Goal: Task Accomplishment & Management: Use online tool/utility

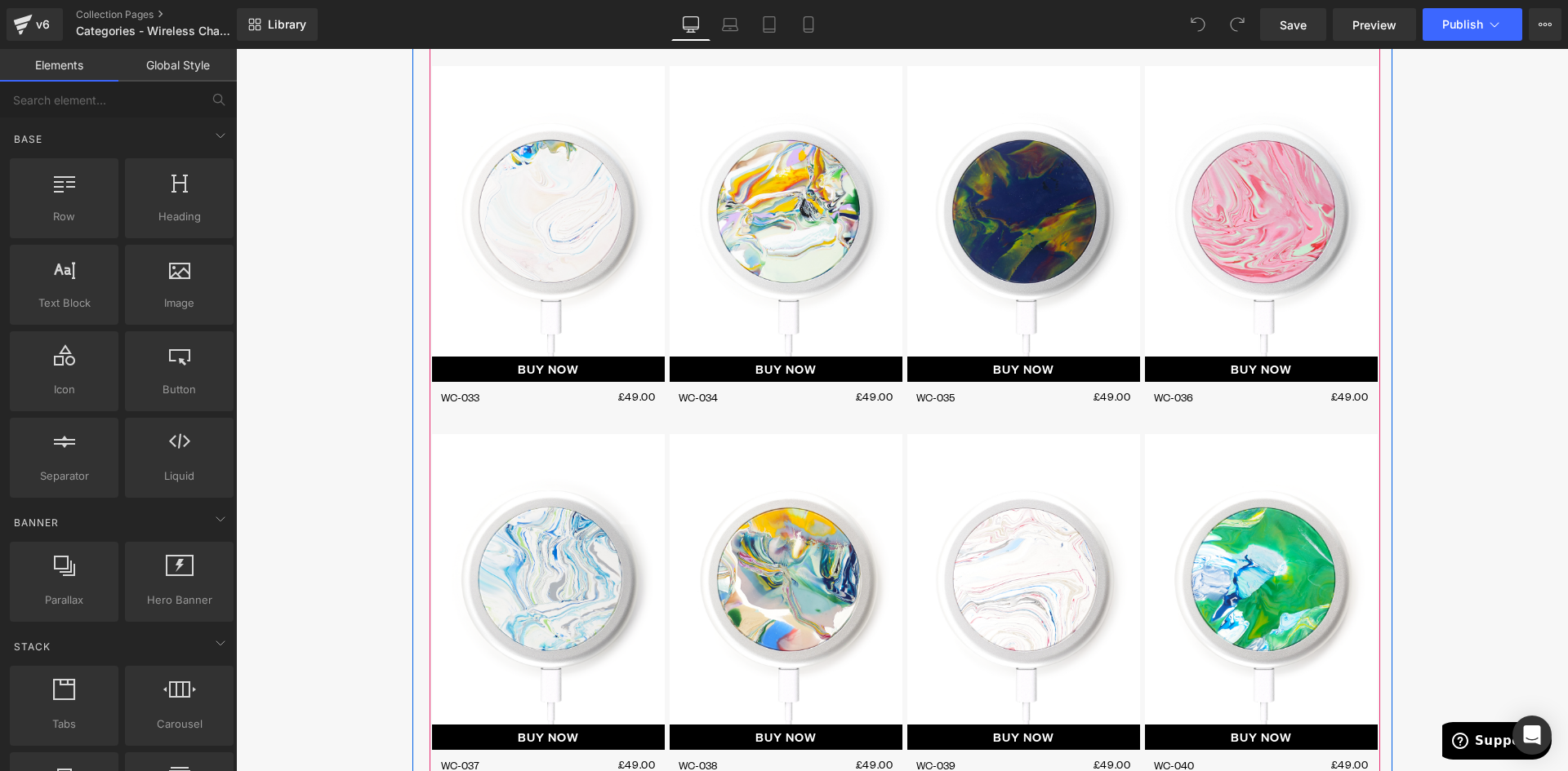
scroll to position [1714, 0]
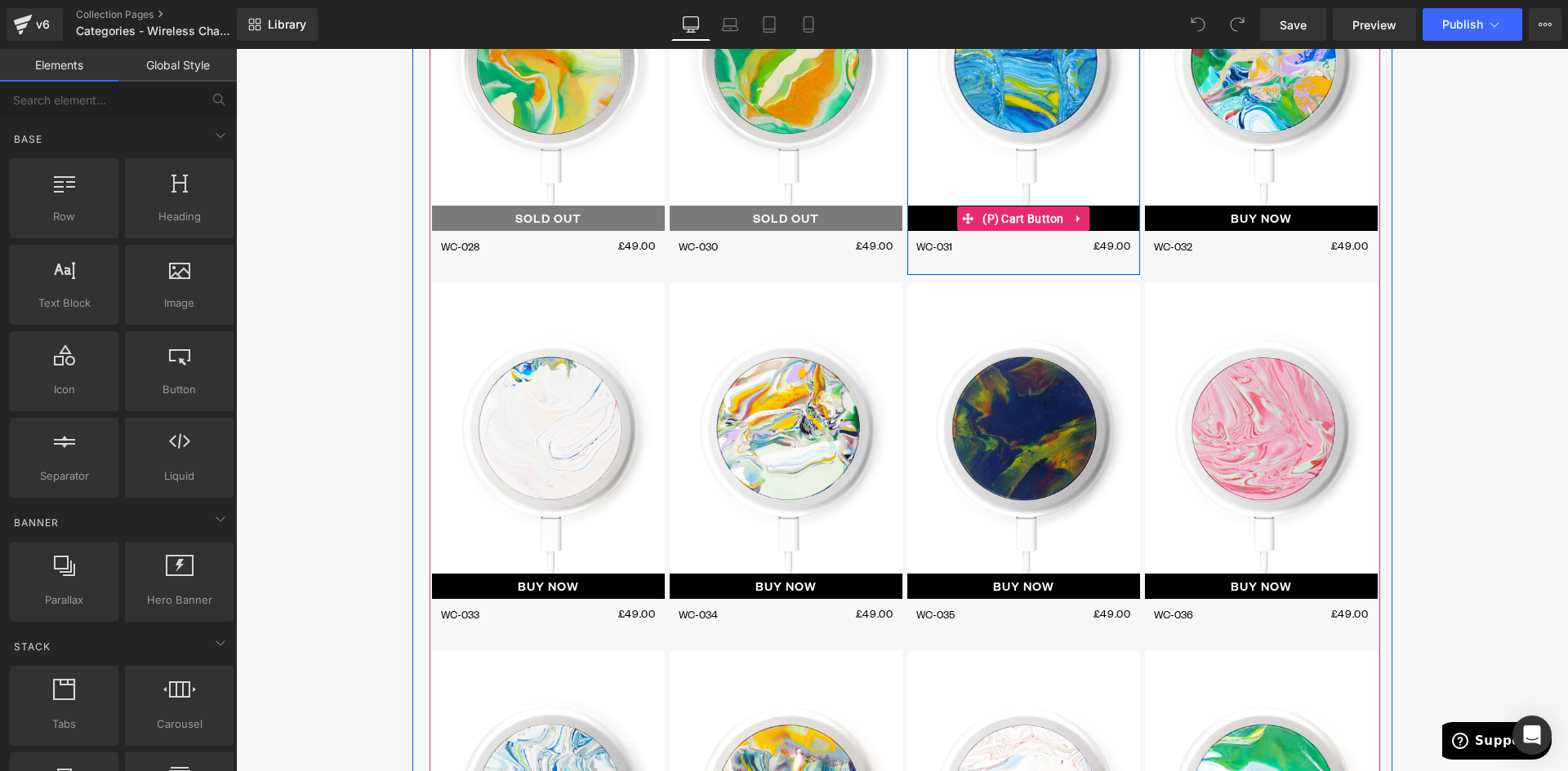
click at [1076, 219] on icon at bounding box center [1078, 219] width 4 height 7
click at [1043, 216] on icon at bounding box center [1046, 218] width 11 height 12
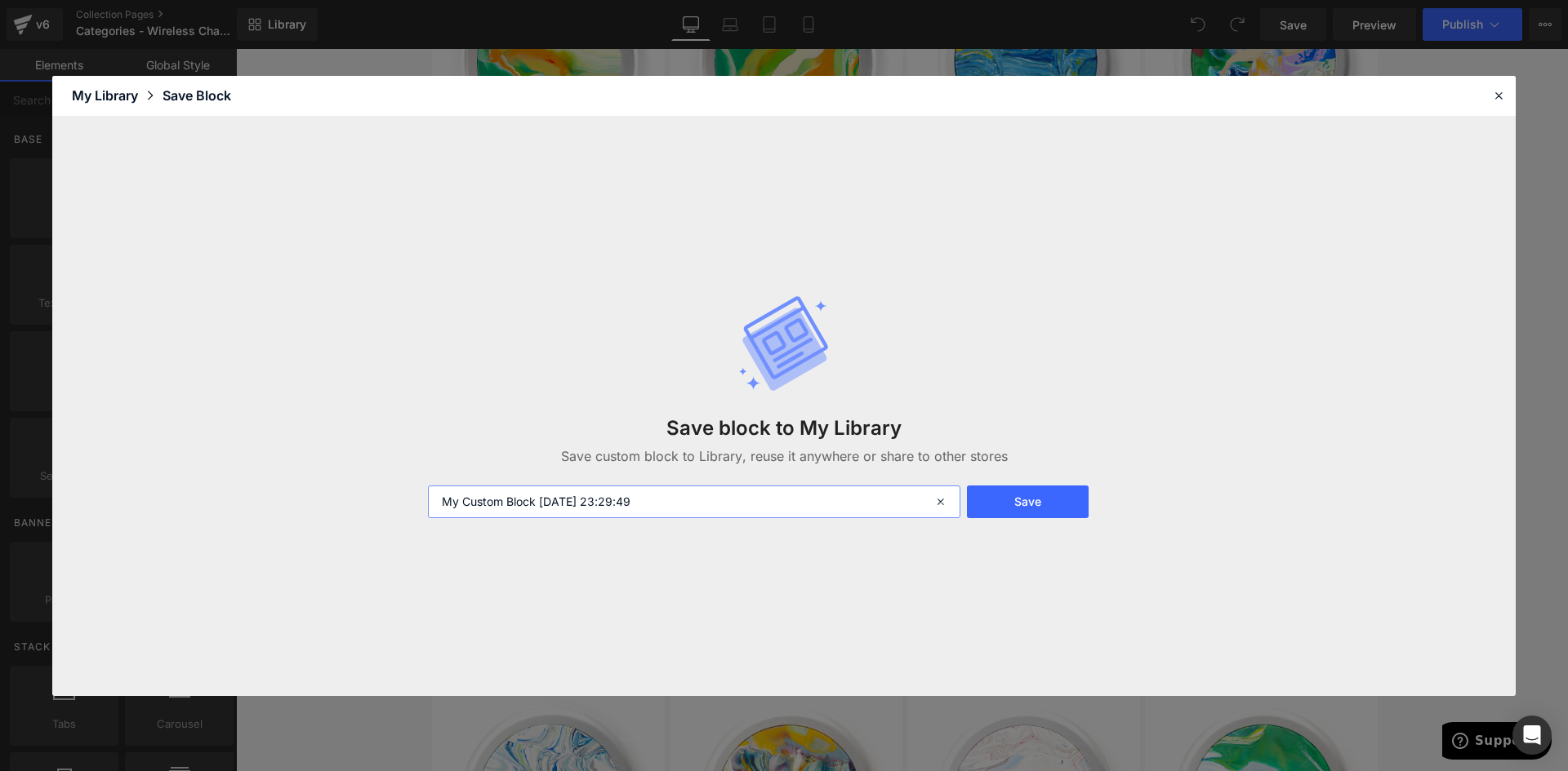
drag, startPoint x: 695, startPoint y: 504, endPoint x: 459, endPoint y: 503, distance: 236.0
click at [459, 512] on input "My Custom Block [DATE] 23:29:49" at bounding box center [693, 501] width 532 height 33
type input "WC Cart Button"
click at [1035, 498] on button "Save" at bounding box center [1028, 501] width 122 height 33
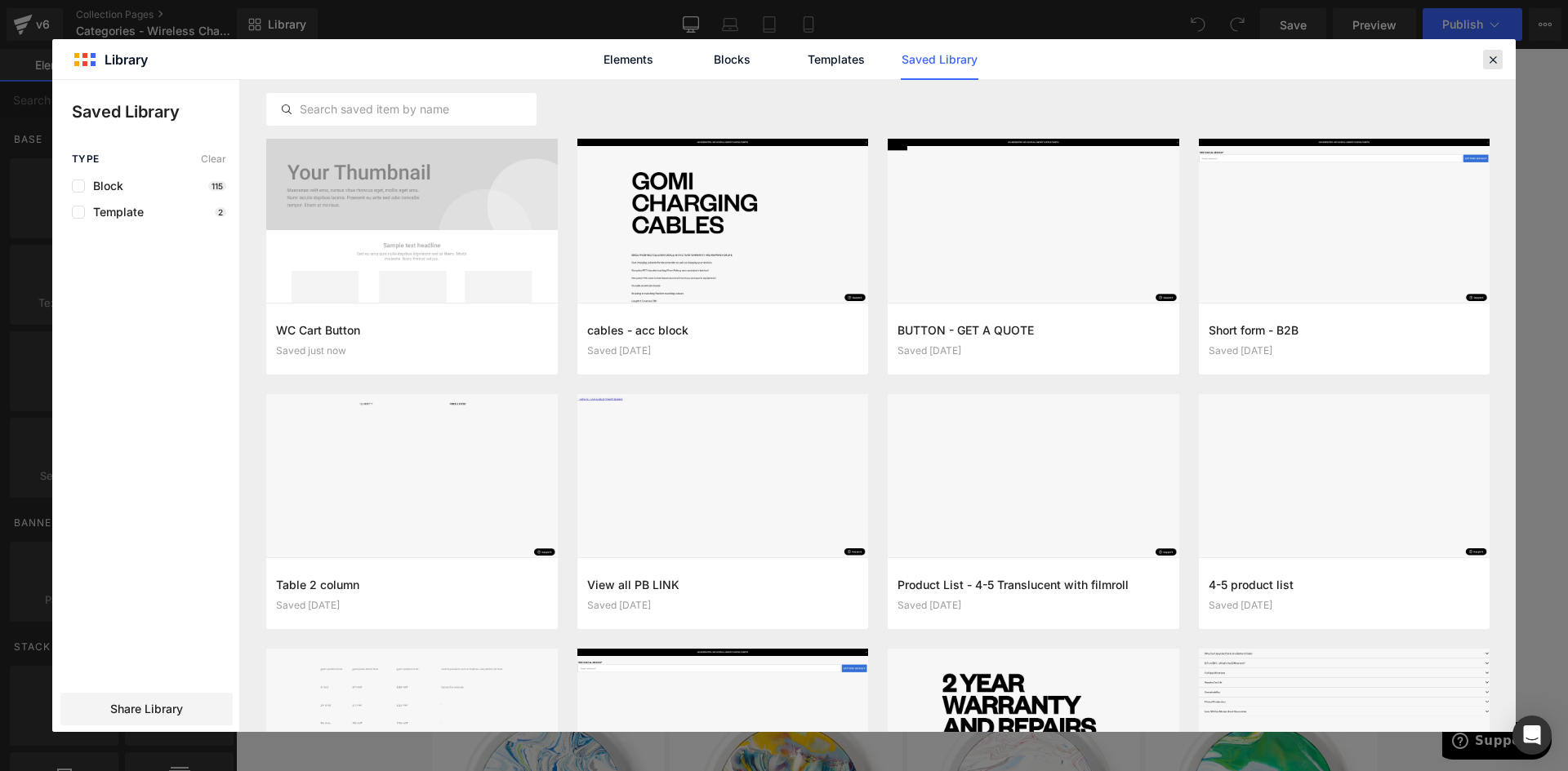
click at [1487, 60] on icon at bounding box center [1493, 60] width 15 height 15
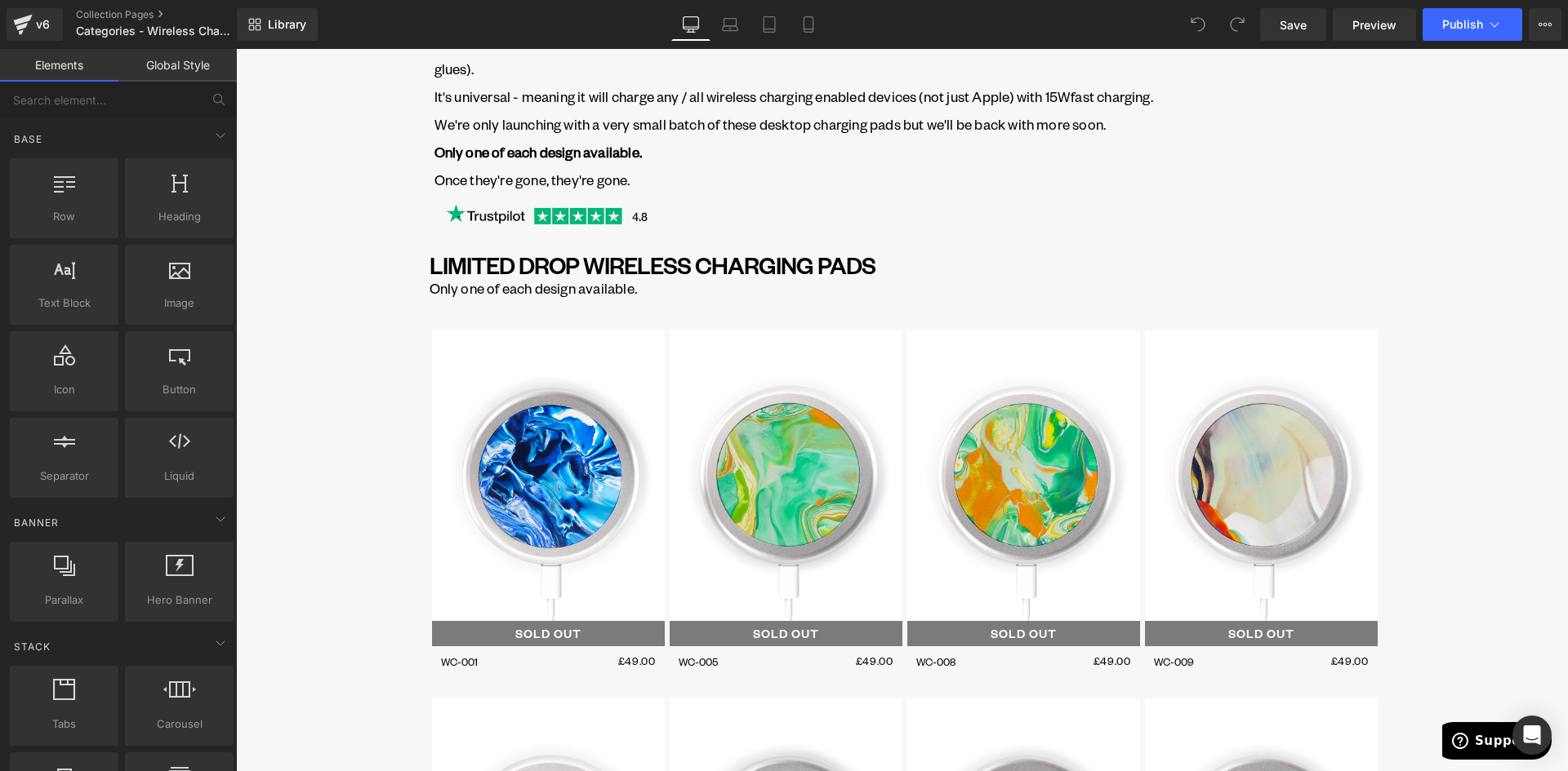
scroll to position [0, 0]
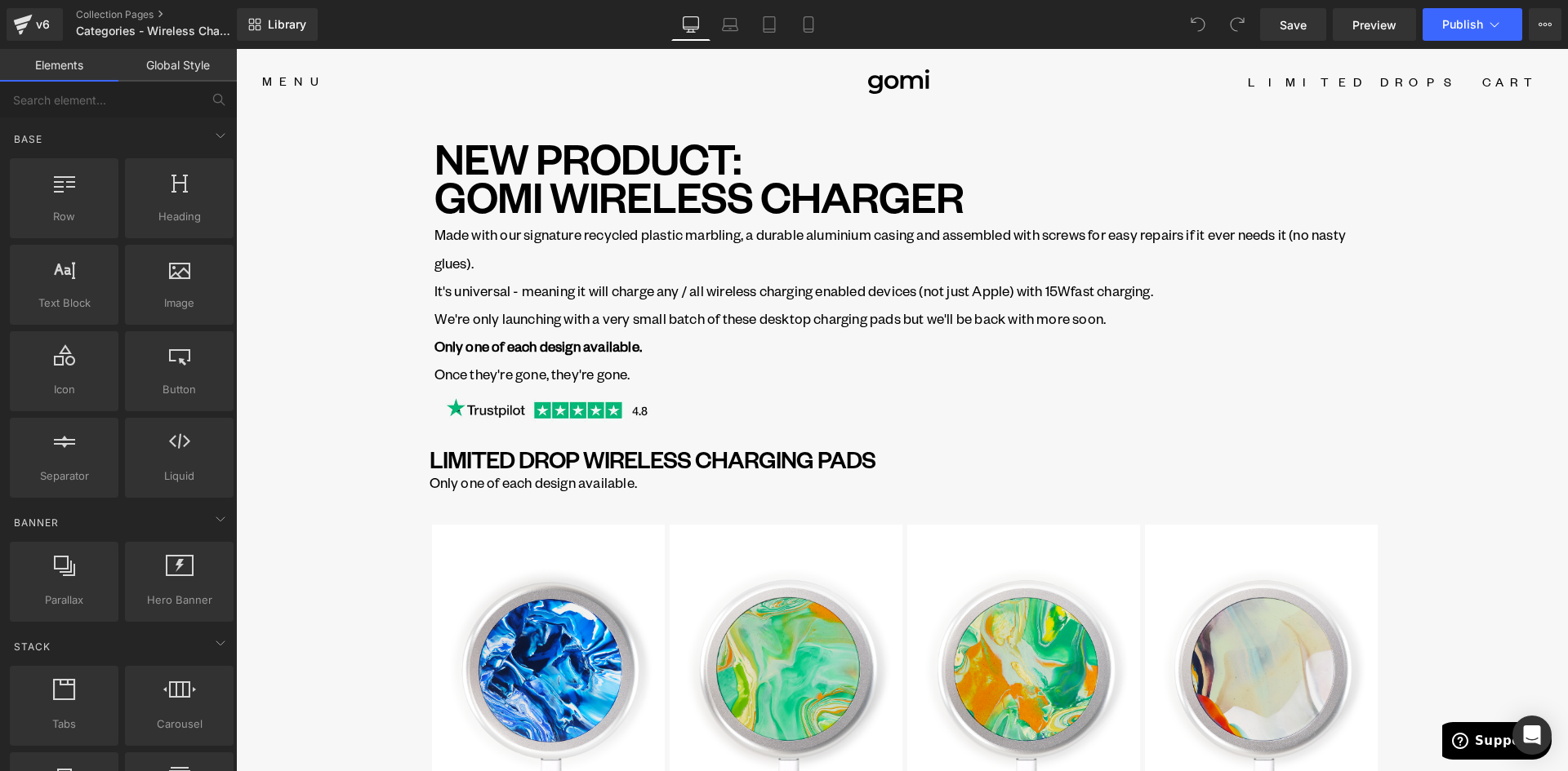
drag, startPoint x: 1559, startPoint y: 87, endPoint x: 1752, endPoint y: 90, distance: 193.0
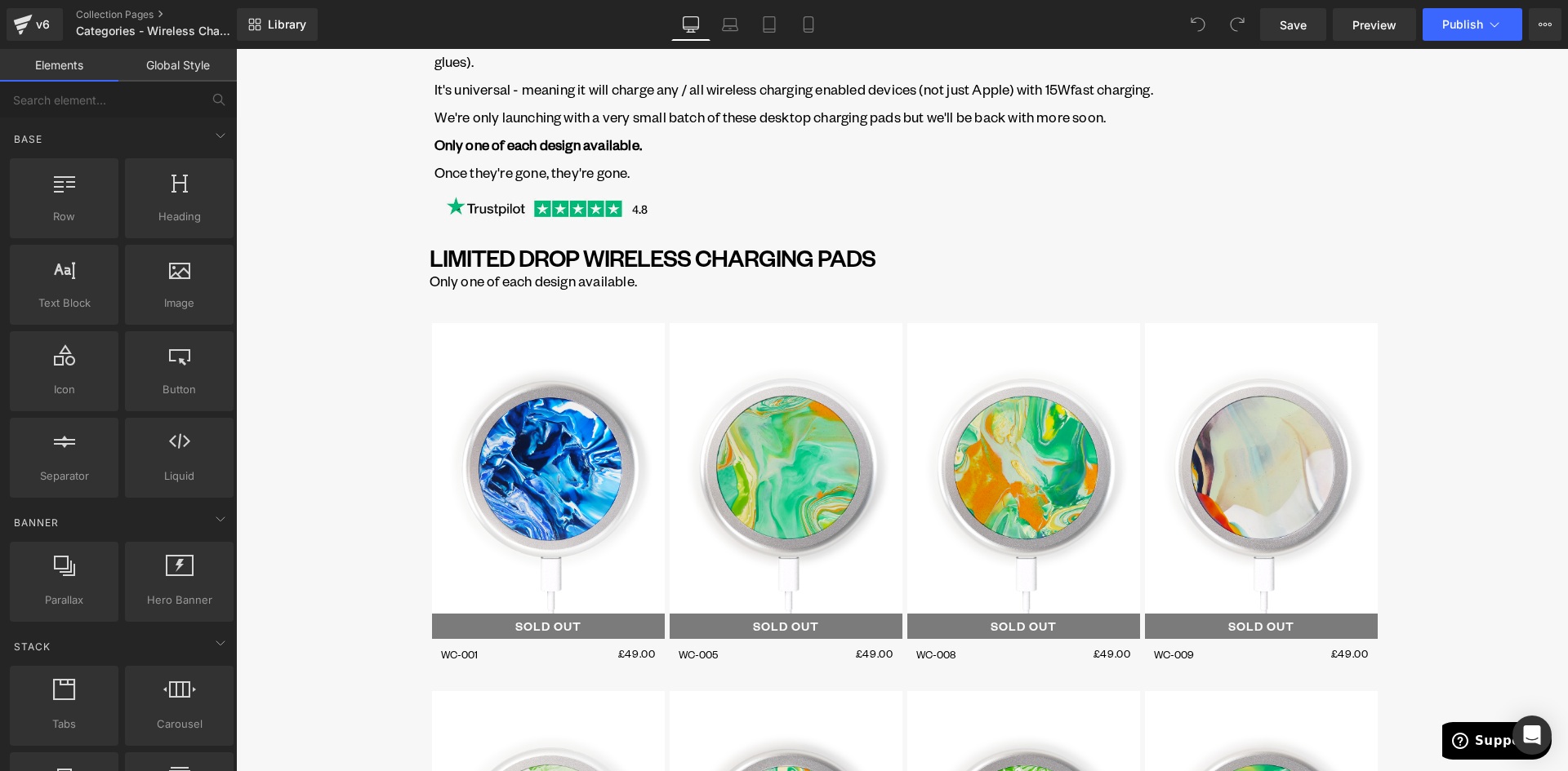
scroll to position [245, 0]
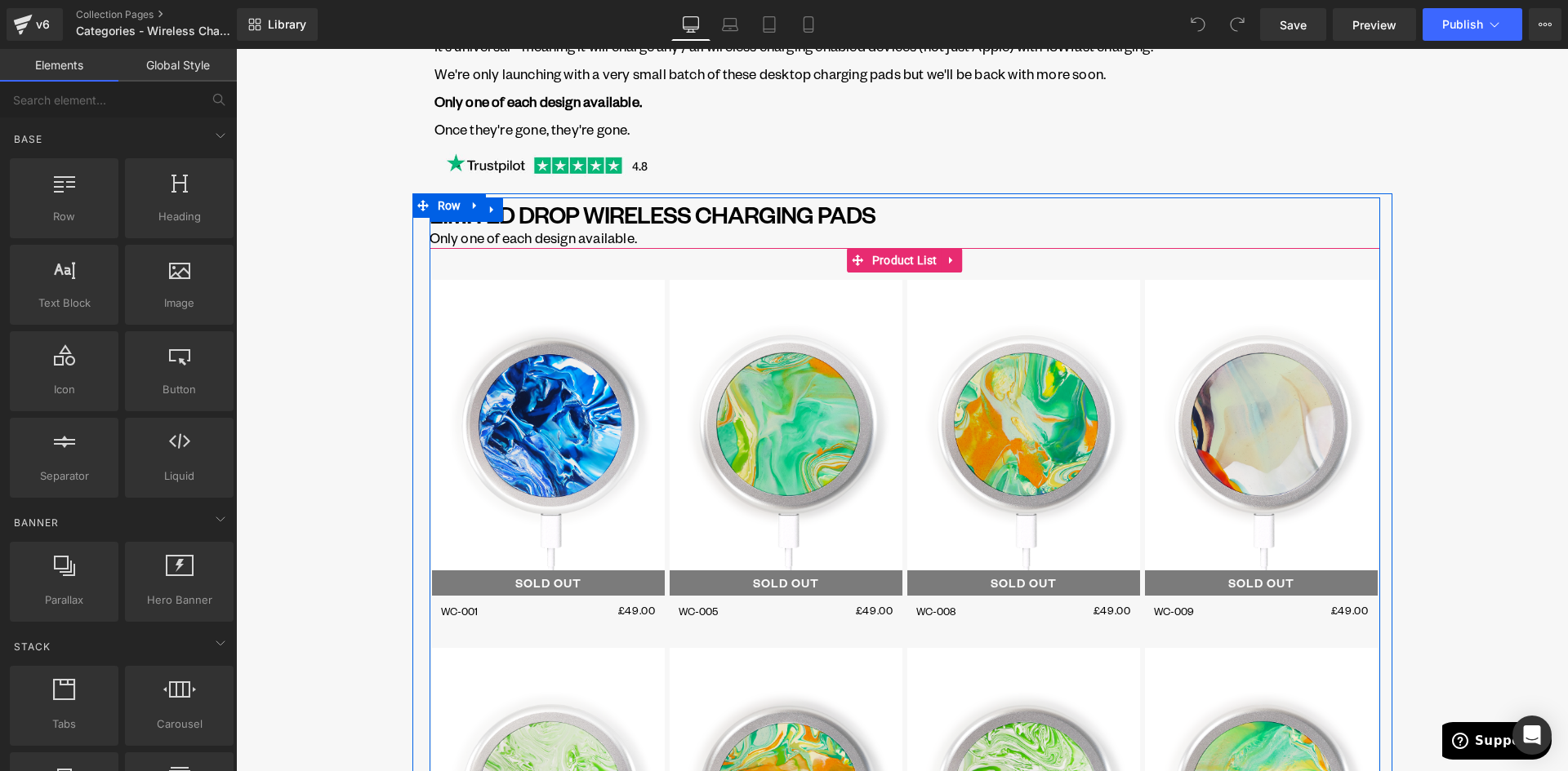
click at [902, 264] on span "Product List" at bounding box center [905, 260] width 74 height 24
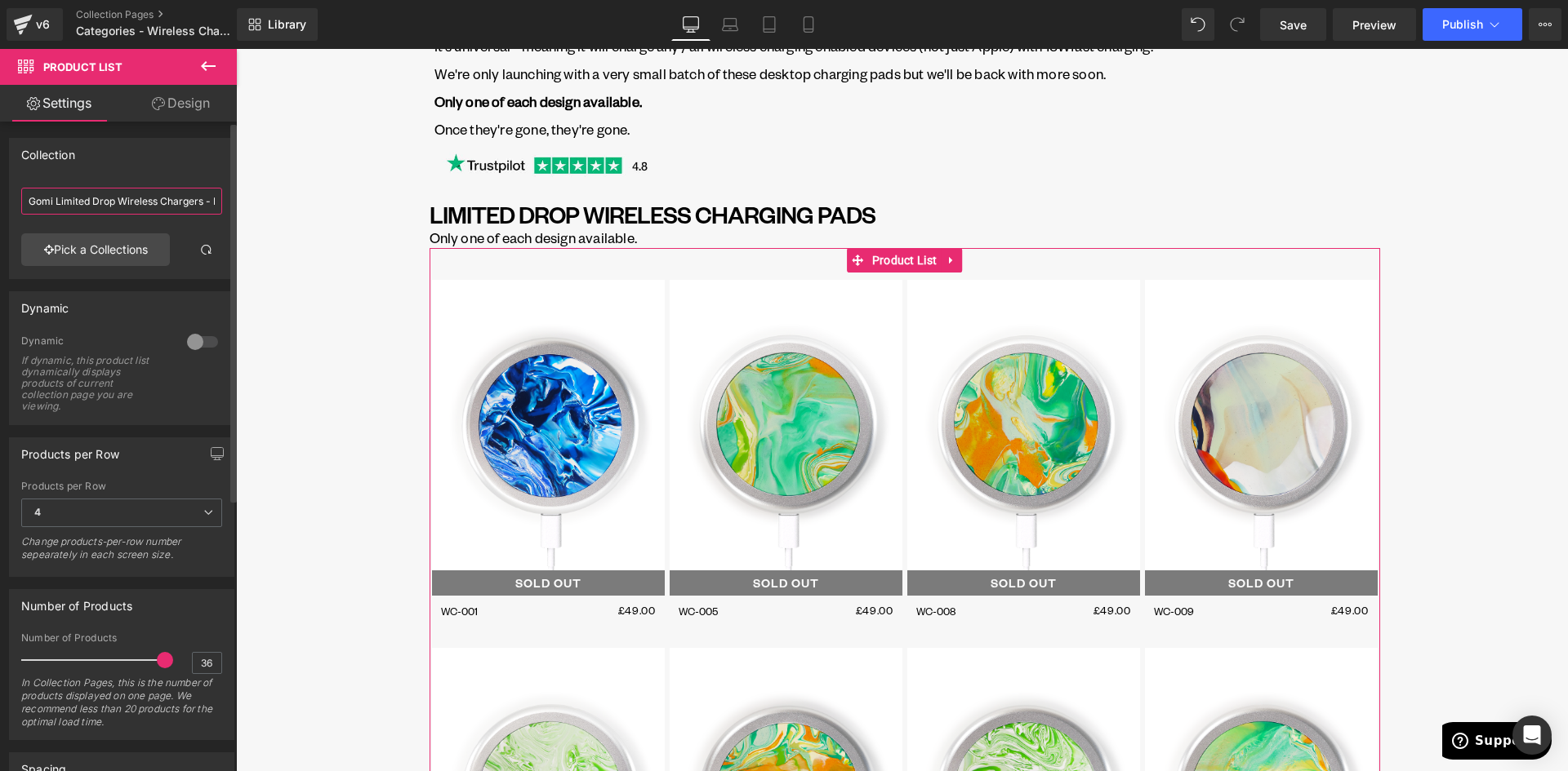
click at [122, 194] on input "Gomi Limited Drop Wireless Chargers - Live" at bounding box center [122, 201] width 201 height 27
click at [109, 247] on link "Pick a Collections" at bounding box center [96, 250] width 149 height 33
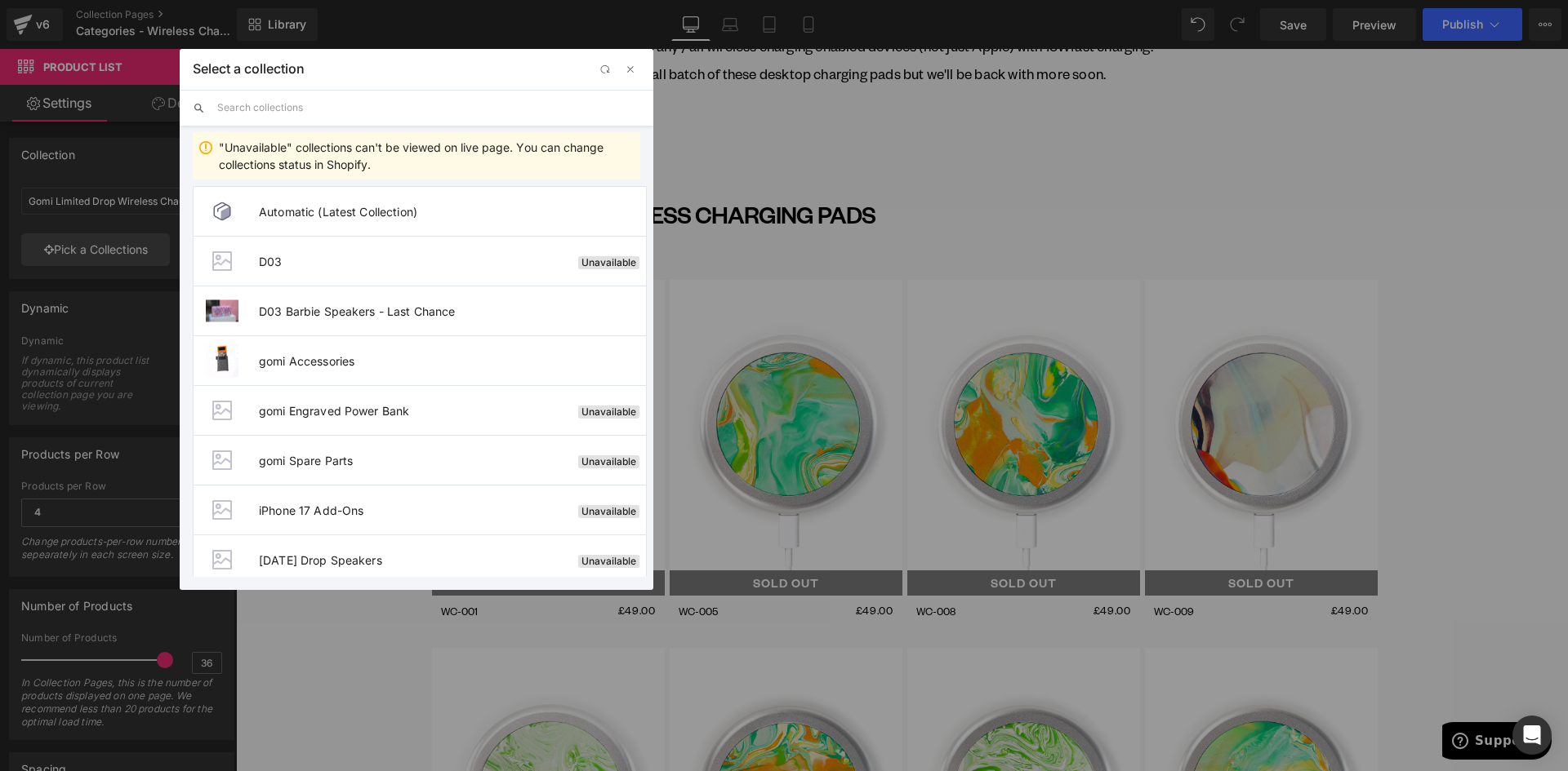
click at [262, 109] on input "text" at bounding box center [429, 107] width 423 height 36
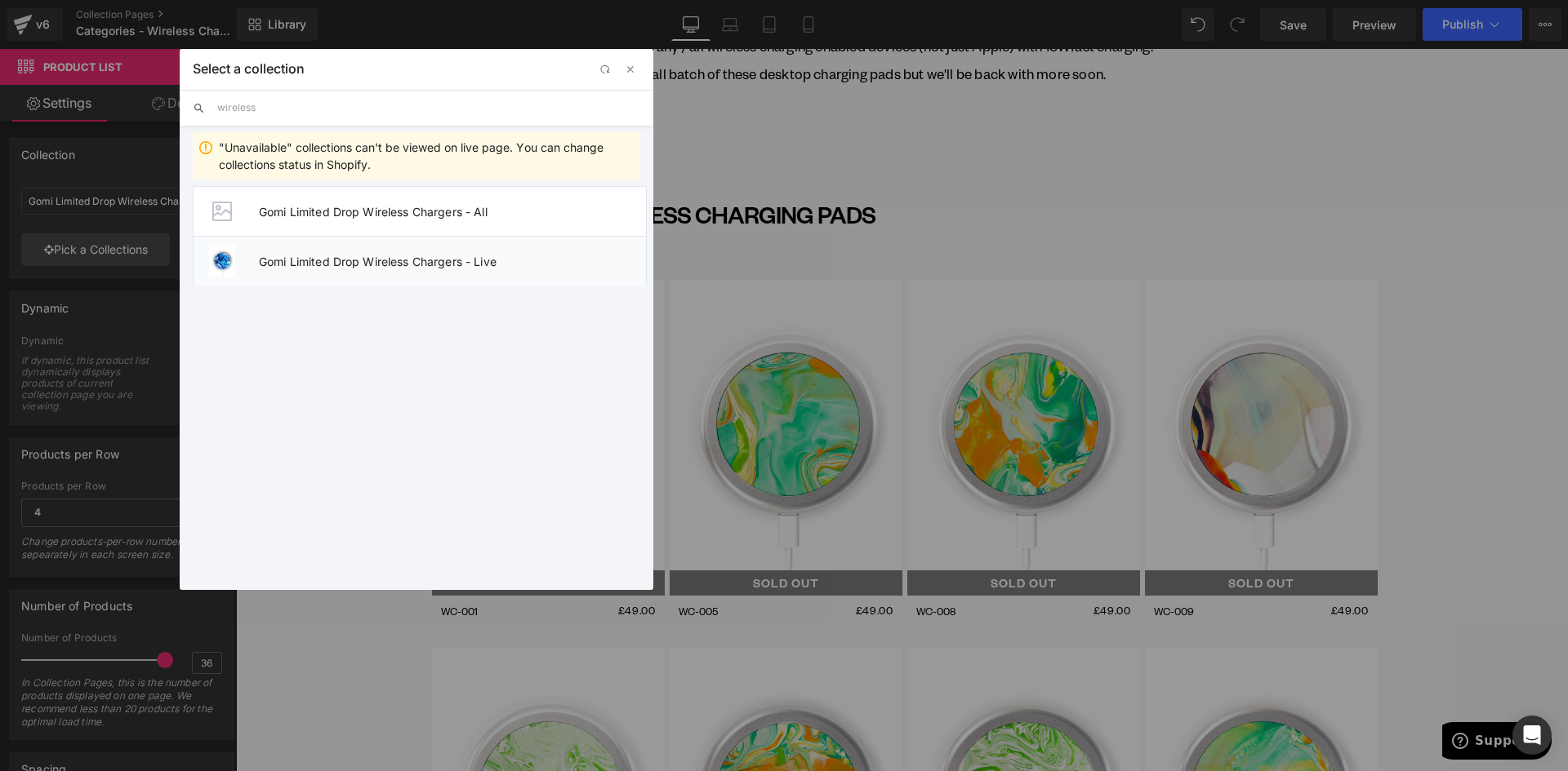
type input "wireless"
click at [366, 264] on span "Gomi Limited Drop Wireless Chargers - Live" at bounding box center [452, 261] width 387 height 14
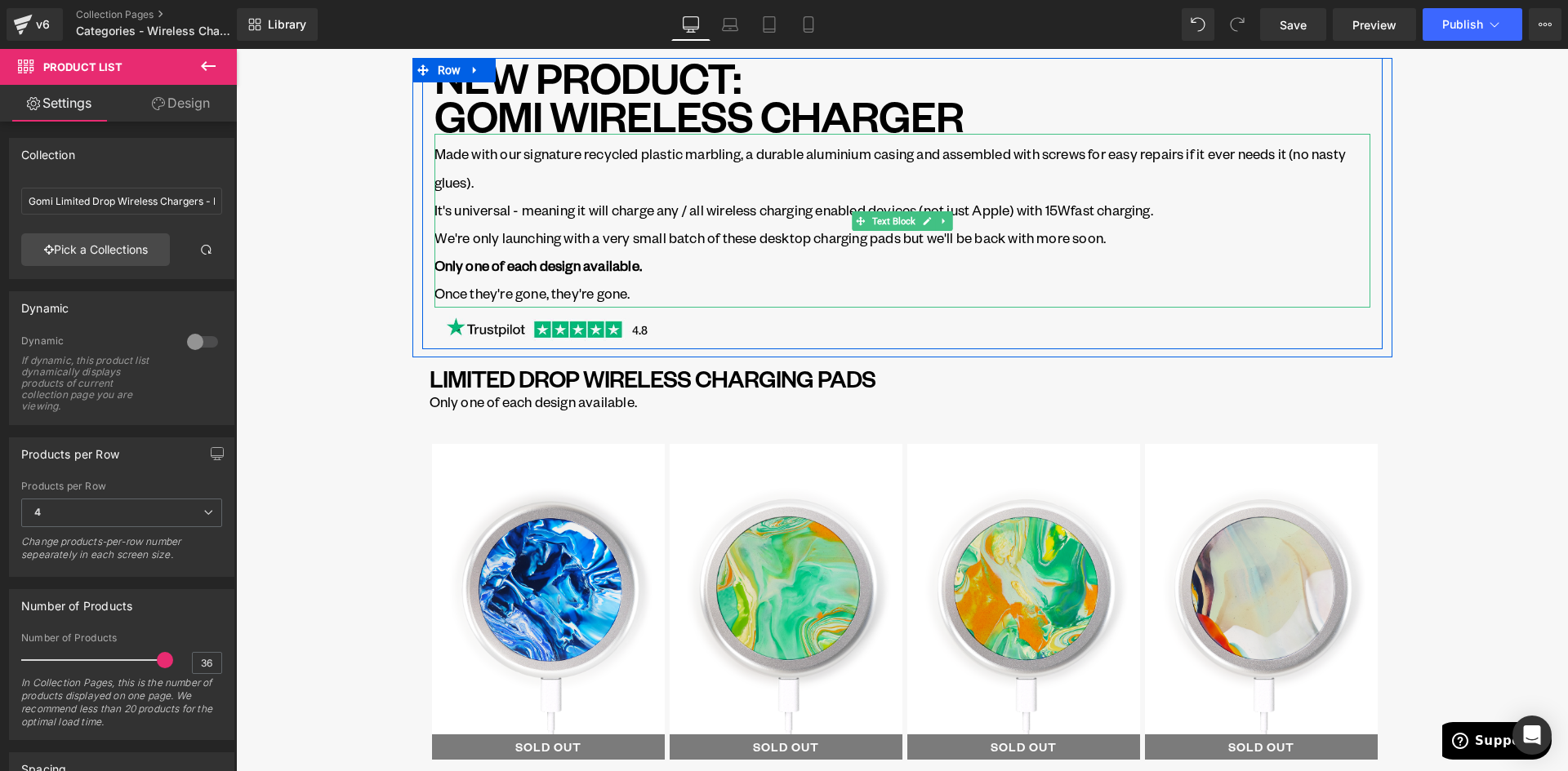
scroll to position [82, 0]
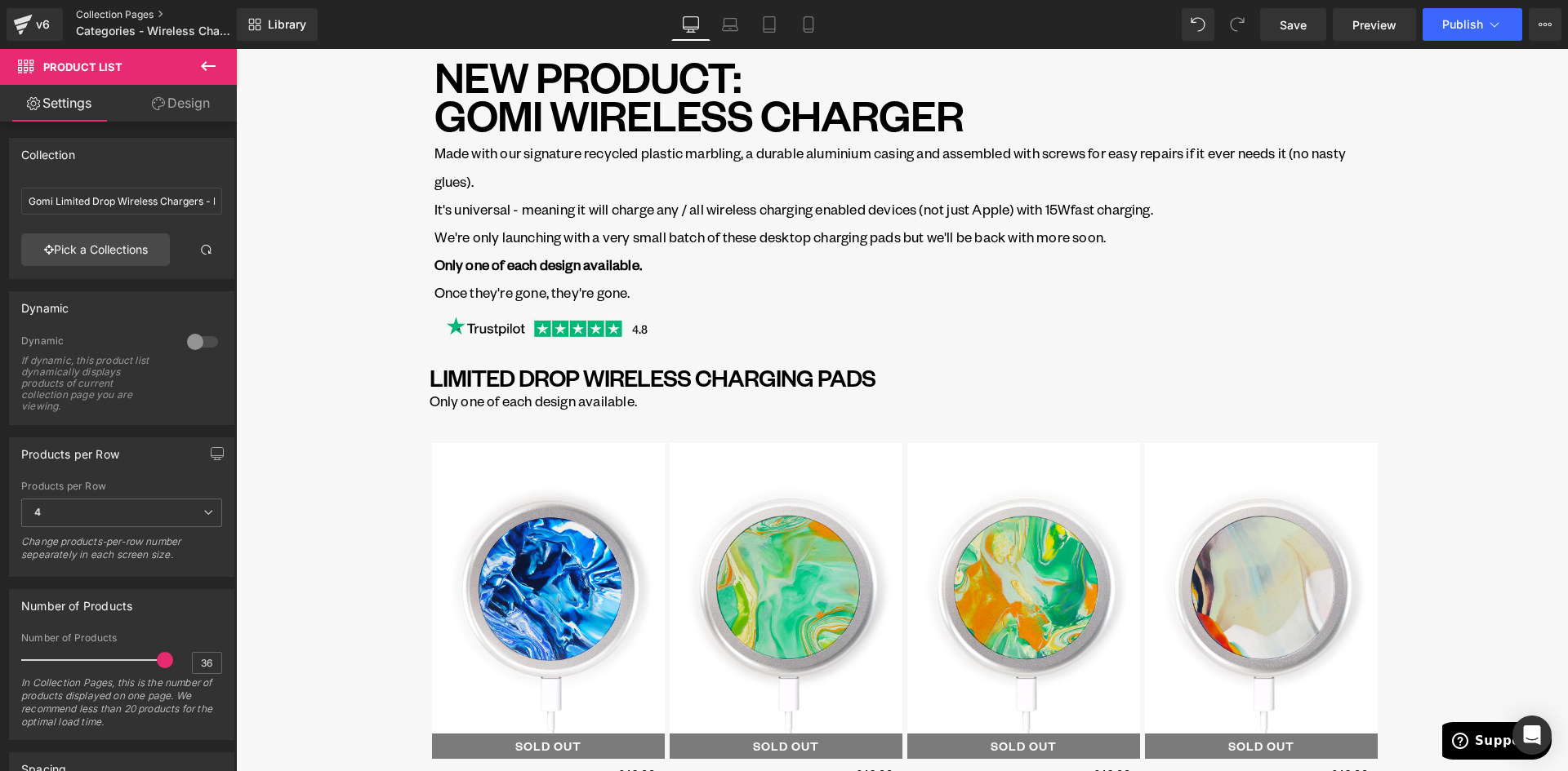
click at [122, 17] on link "Collection Pages" at bounding box center [170, 15] width 188 height 13
